Goal: Task Accomplishment & Management: Manage account settings

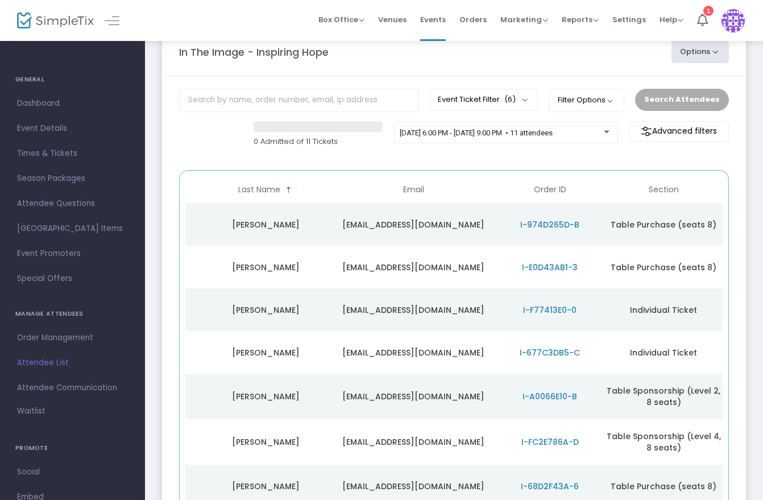
scroll to position [0, 259]
click at [557, 220] on span "I-974D265D-B" at bounding box center [546, 224] width 59 height 11
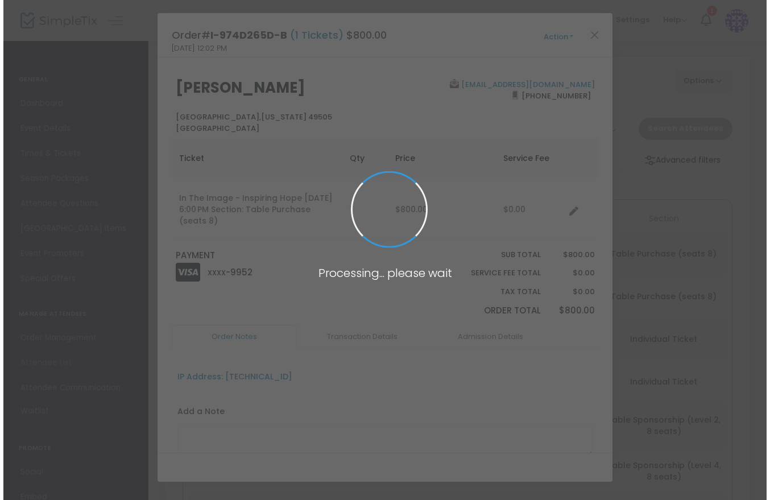
scroll to position [0, 0]
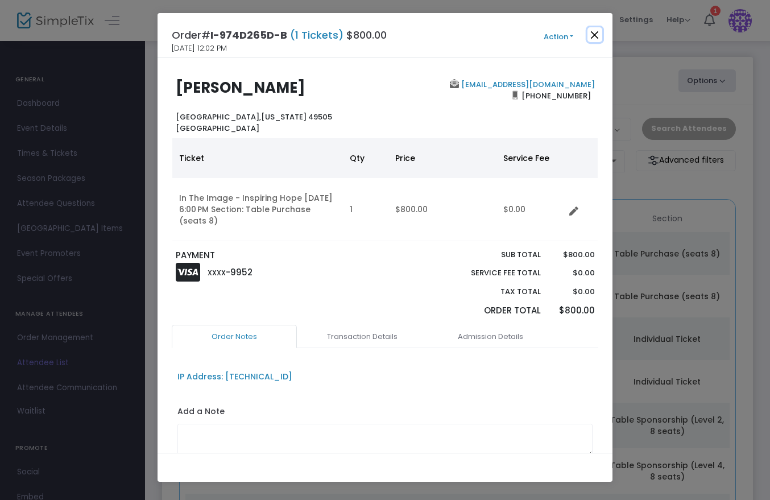
click at [598, 36] on button "Close" at bounding box center [595, 34] width 15 height 15
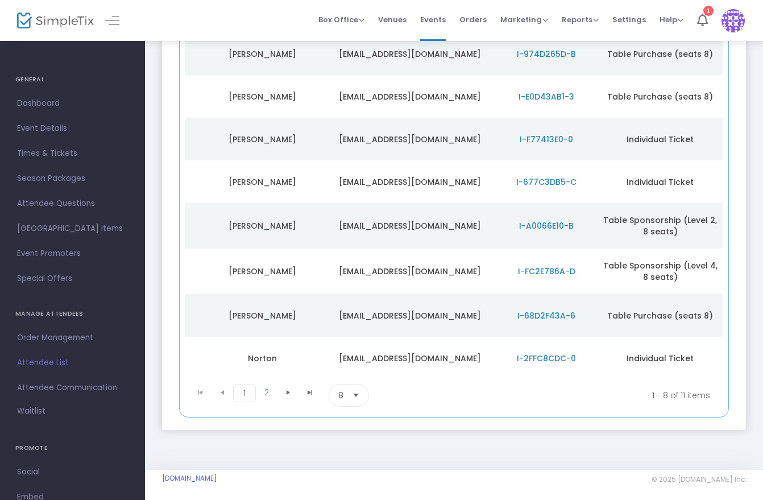
scroll to position [208, 0]
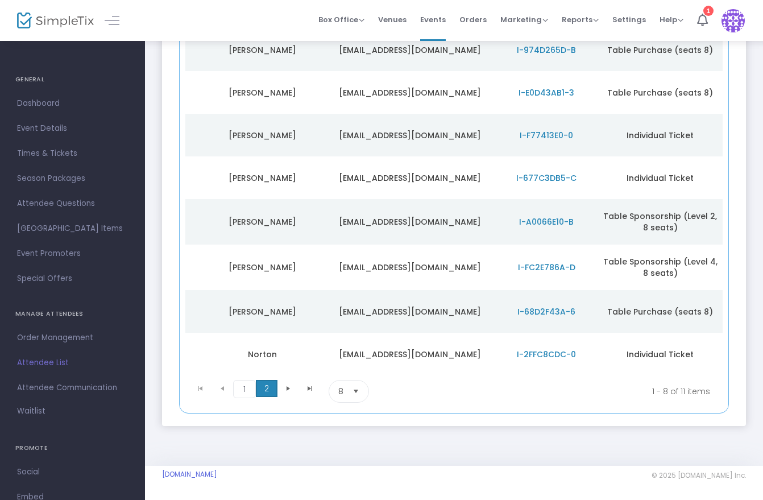
click at [264, 385] on span "2" at bounding box center [267, 388] width 22 height 17
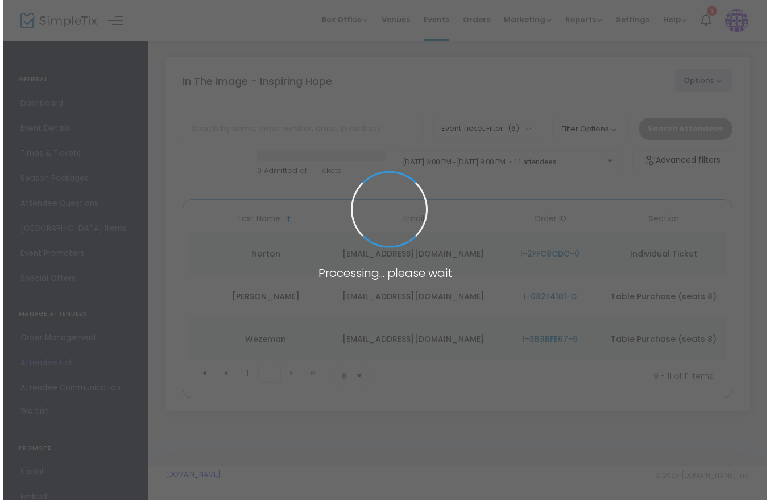
scroll to position [0, 252]
